Goal: Task Accomplishment & Management: Manage account settings

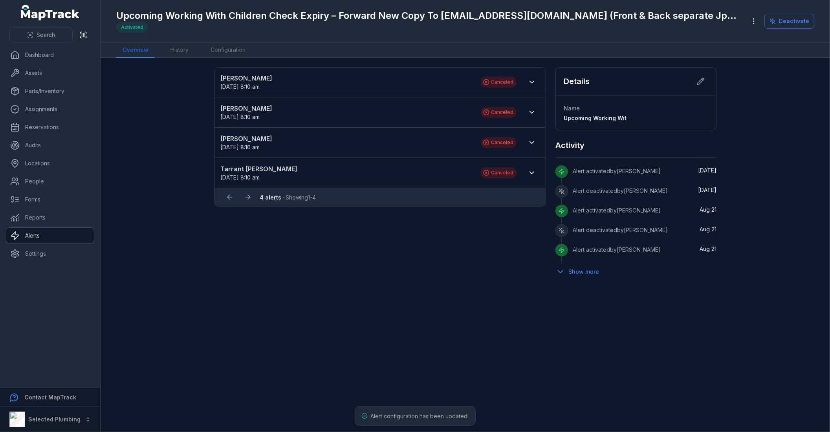
click at [48, 240] on link "Alerts" at bounding box center [50, 236] width 88 height 16
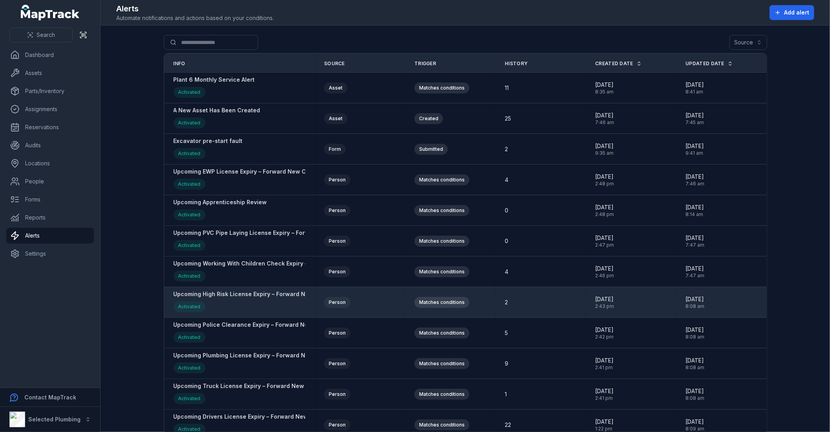
click at [254, 295] on strong "Upcoming High Risk License Expiry – Forward New Copy To [EMAIL_ADDRESS][DOMAIN_…" at bounding box center [356, 294] width 364 height 8
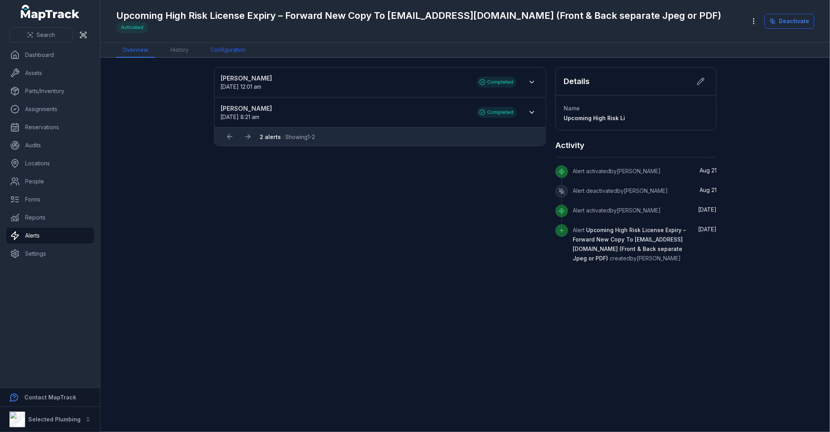
click at [221, 48] on link "Configuration" at bounding box center [228, 50] width 48 height 15
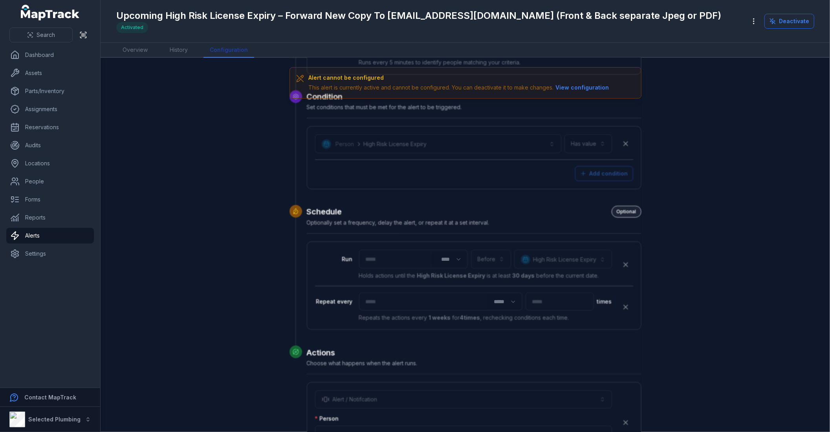
scroll to position [243, 0]
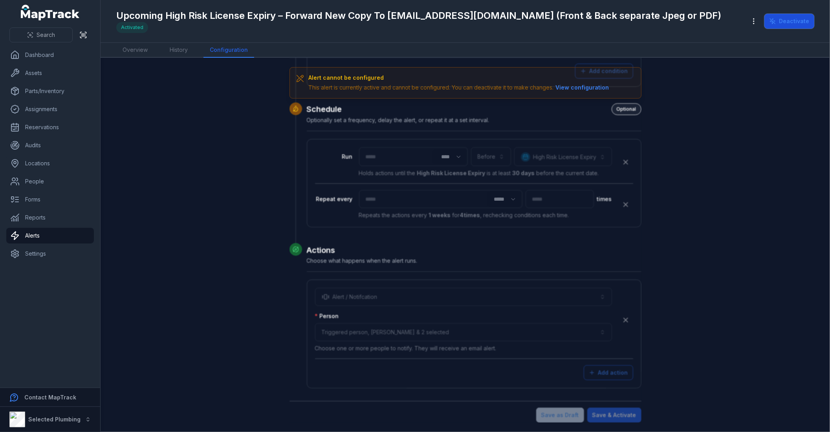
click at [795, 20] on button "Deactivate" at bounding box center [789, 21] width 50 height 15
